Goal: Task Accomplishment & Management: Use online tool/utility

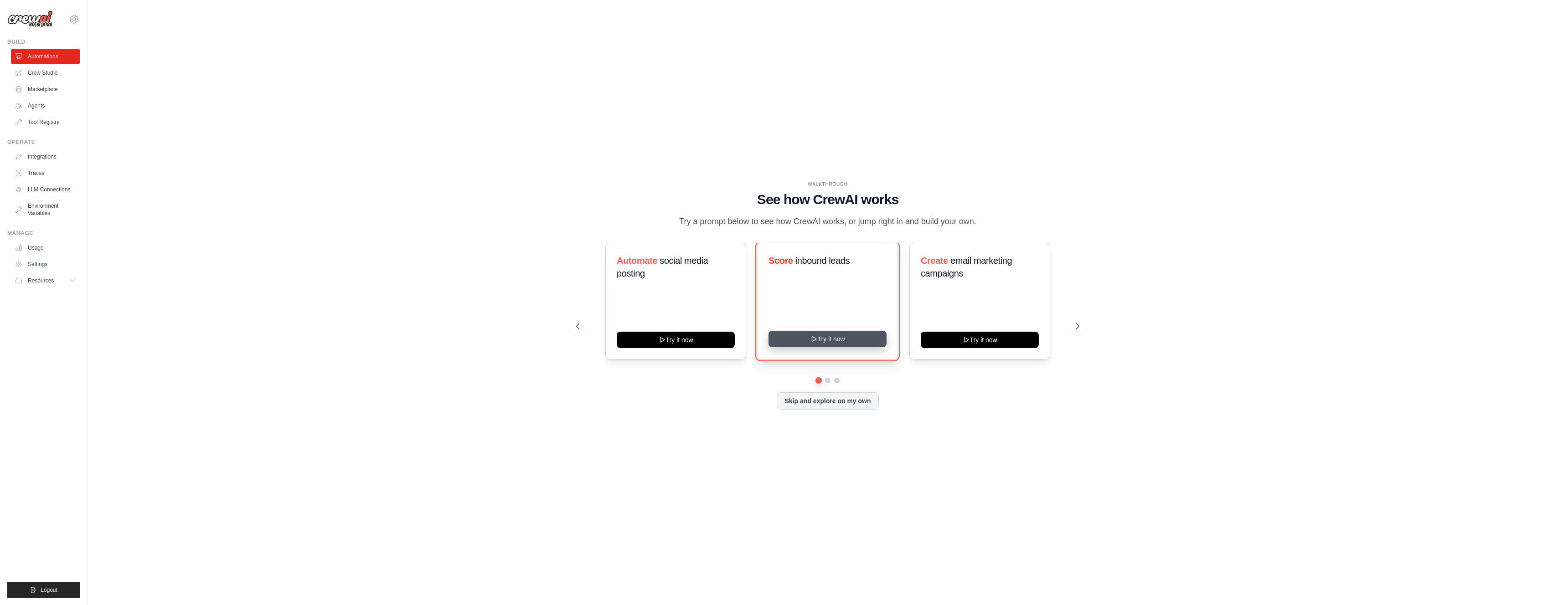
click at [824, 343] on button "Try it now" at bounding box center [828, 339] width 118 height 16
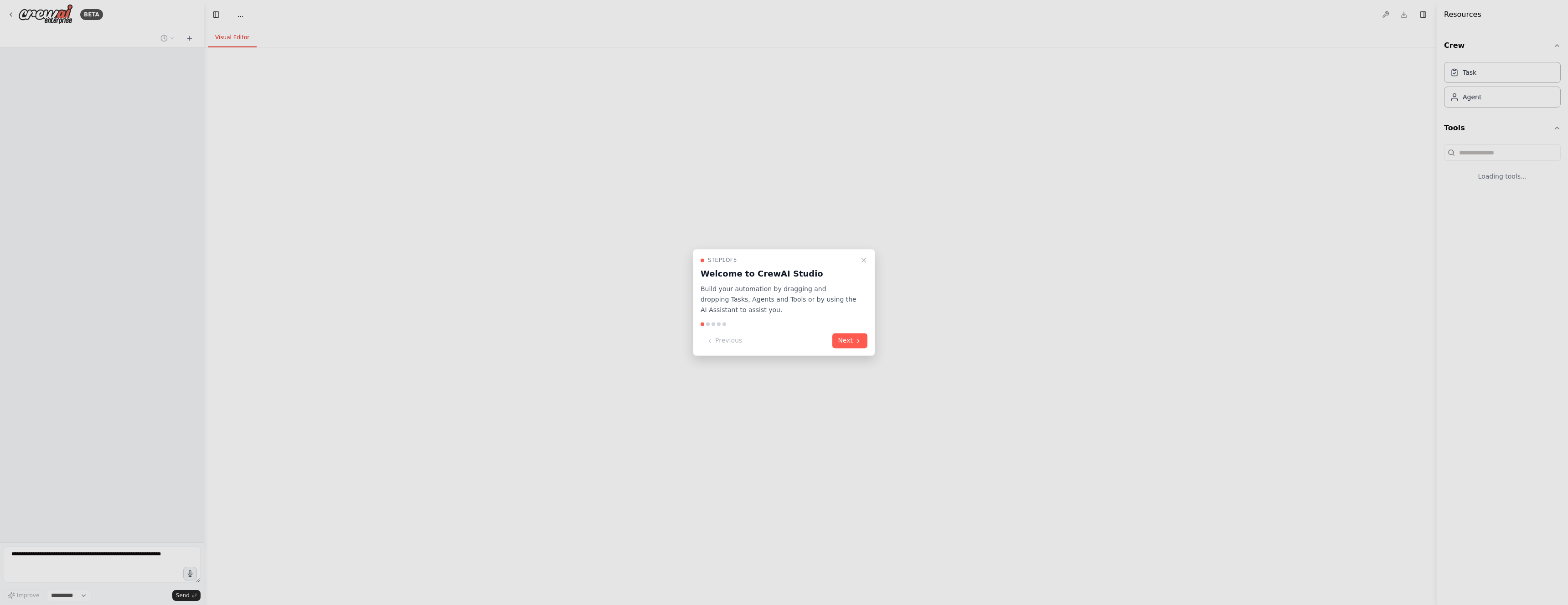
select select "****"
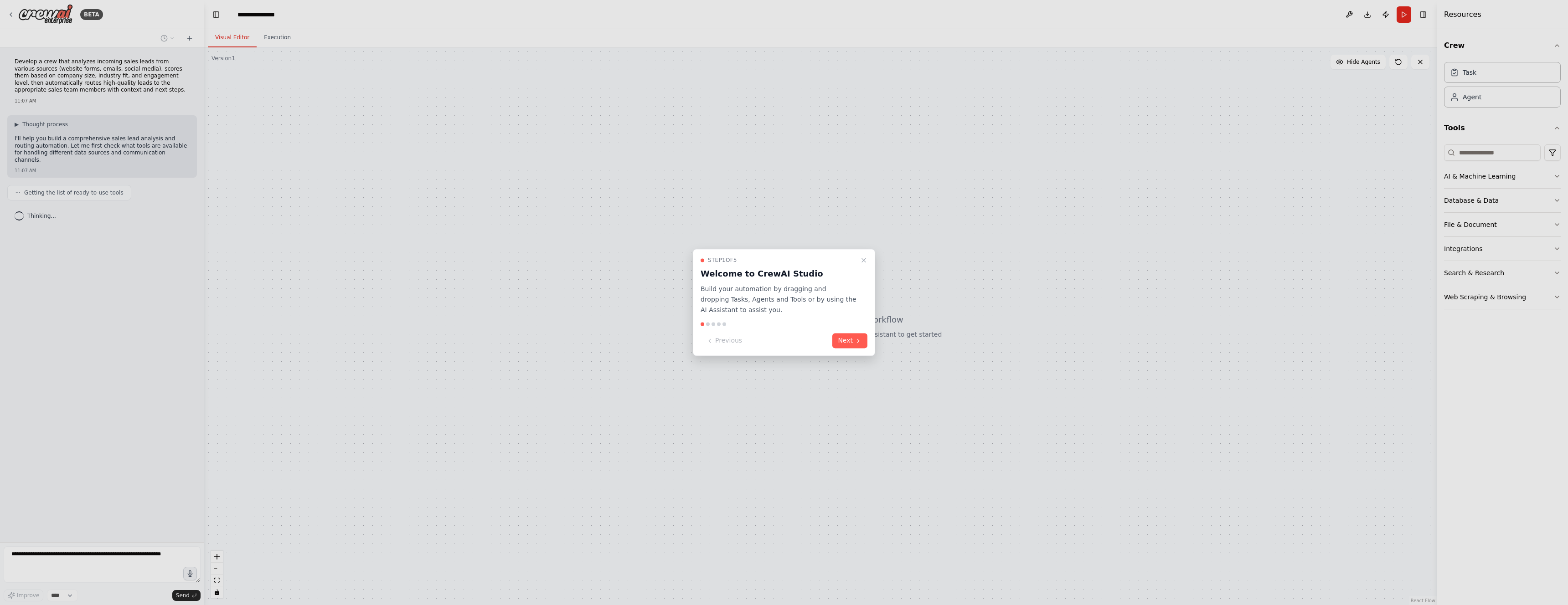
click at [15, 15] on div at bounding box center [784, 302] width 1568 height 605
click at [865, 258] on icon "Close walkthrough" at bounding box center [864, 261] width 7 height 7
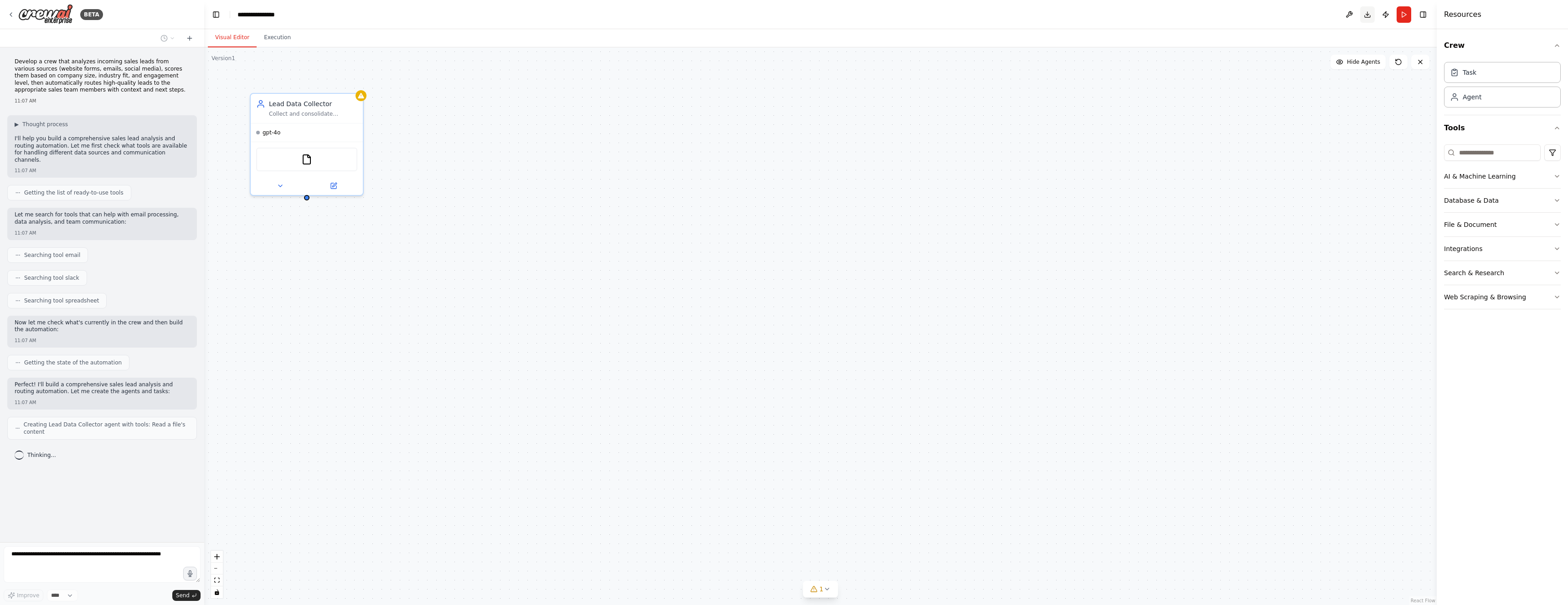
click at [1367, 15] on button "Download" at bounding box center [1368, 14] width 15 height 16
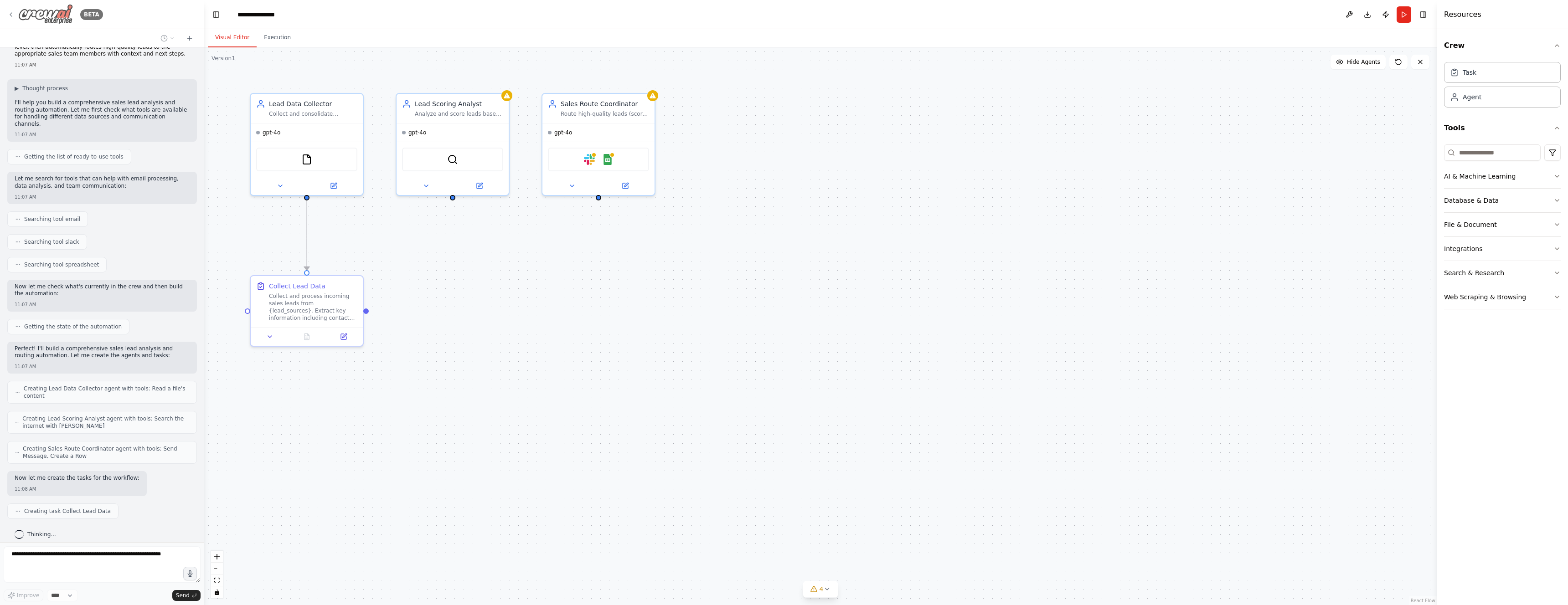
click at [11, 14] on icon at bounding box center [11, 15] width 7 height 7
